Goal: Transaction & Acquisition: Purchase product/service

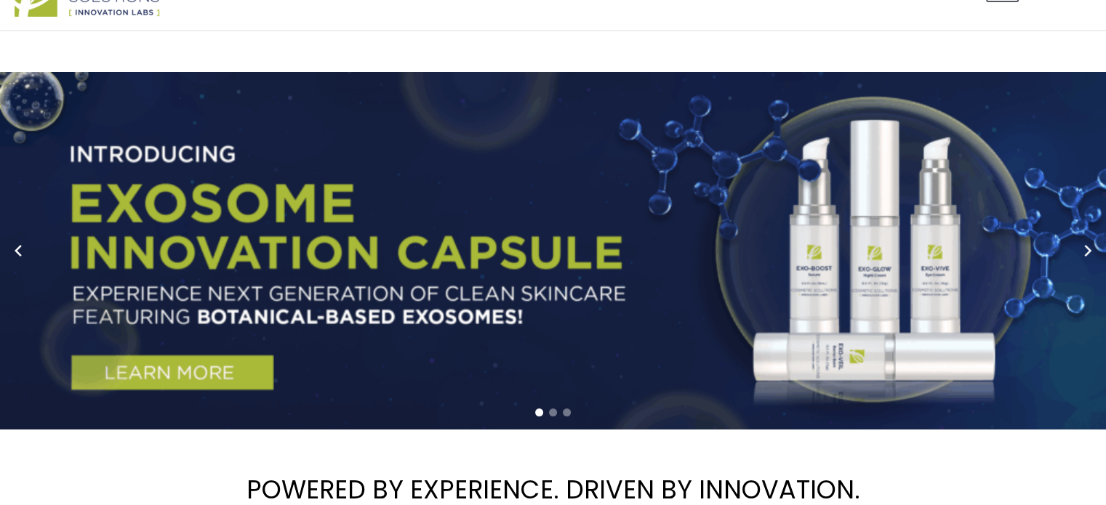
scroll to position [73, 0]
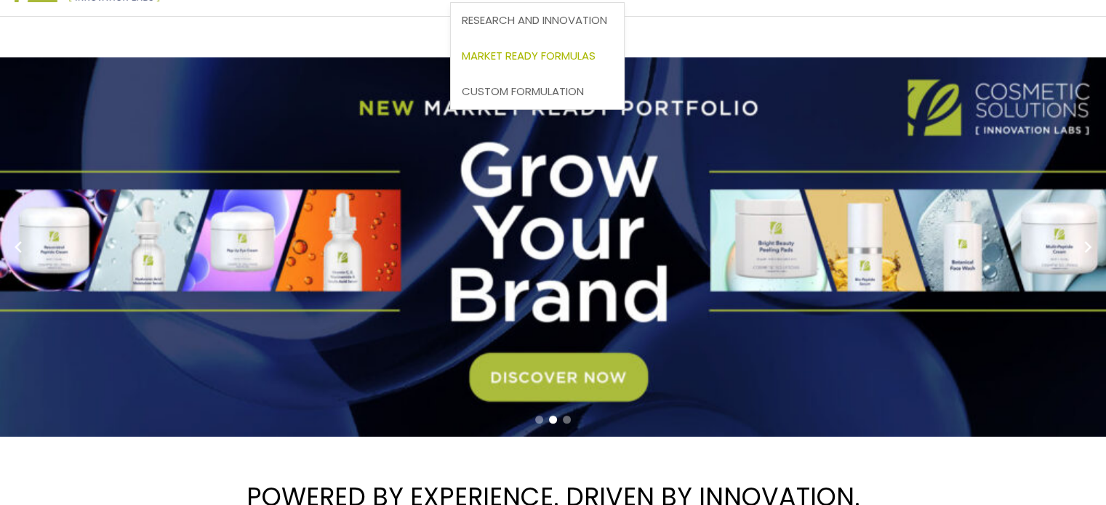
click at [462, 63] on span "Market Ready Formulas" at bounding box center [529, 55] width 134 height 15
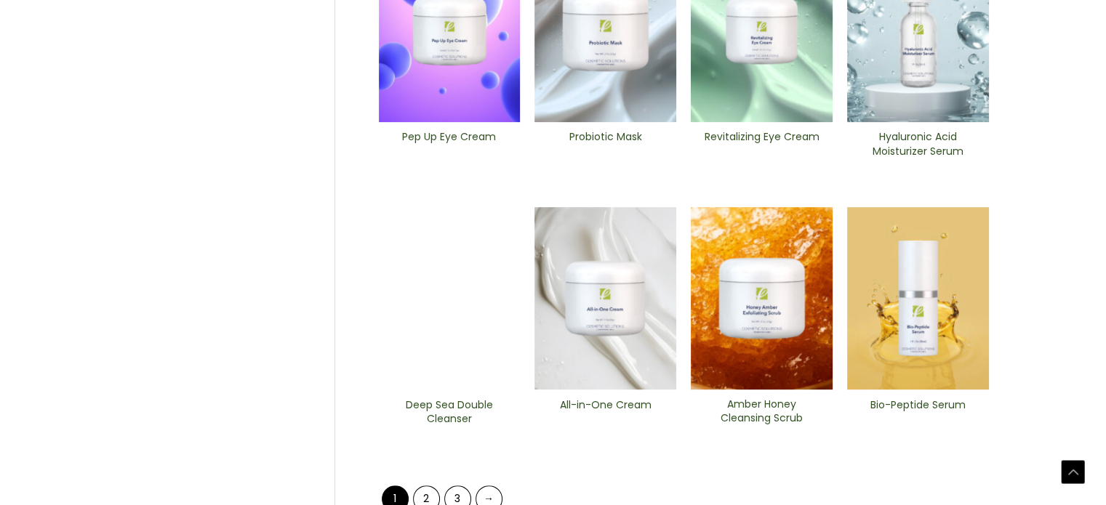
scroll to position [582, 0]
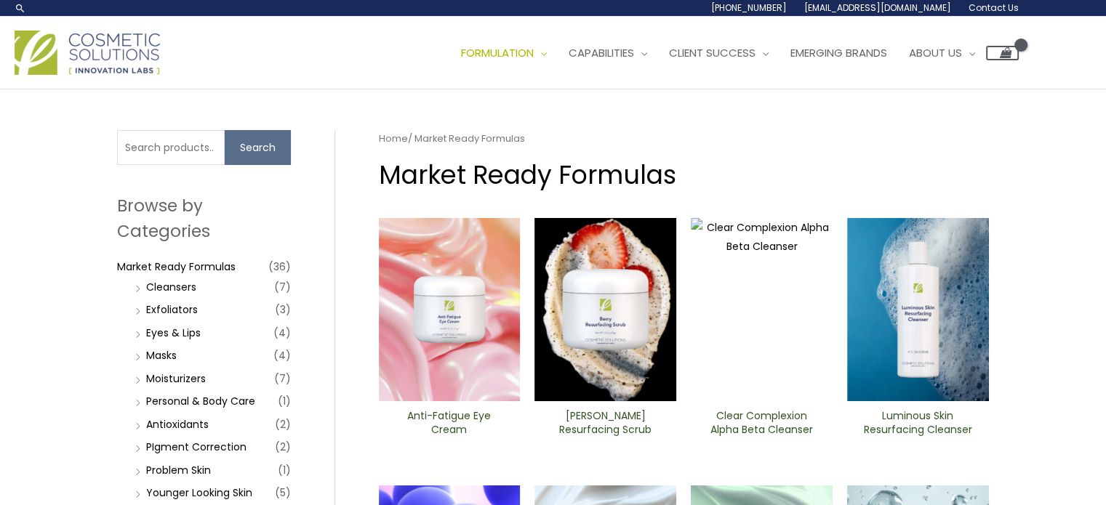
scroll to position [363, 0]
